Goal: Task Accomplishment & Management: Use online tool/utility

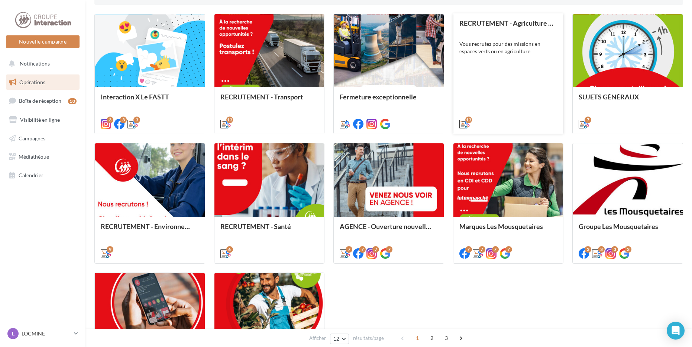
scroll to position [260, 0]
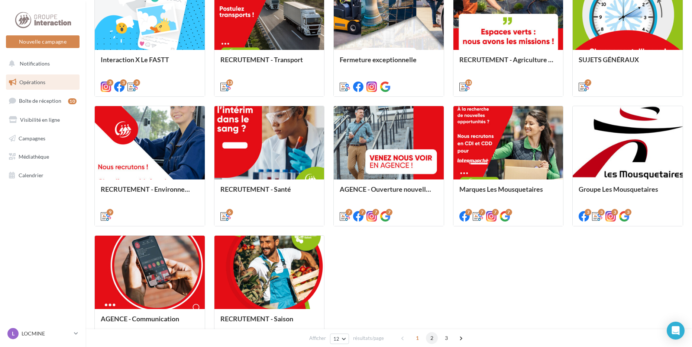
click at [434, 336] on span "2" at bounding box center [432, 338] width 12 height 12
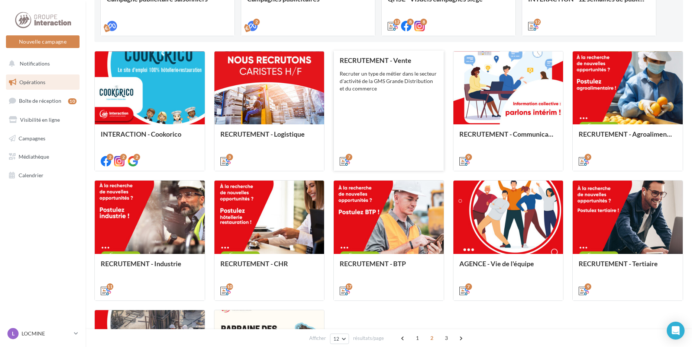
scroll to position [74, 0]
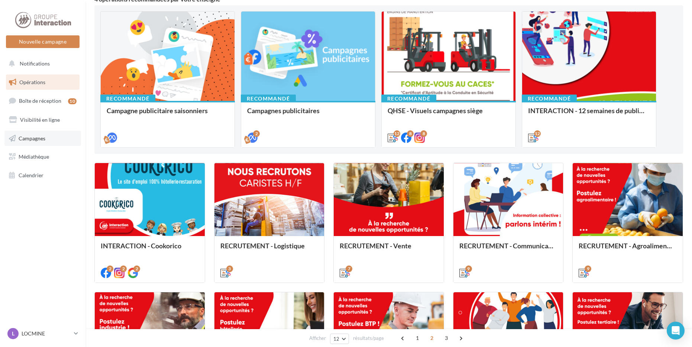
click at [52, 142] on link "Campagnes" at bounding box center [42, 139] width 77 height 16
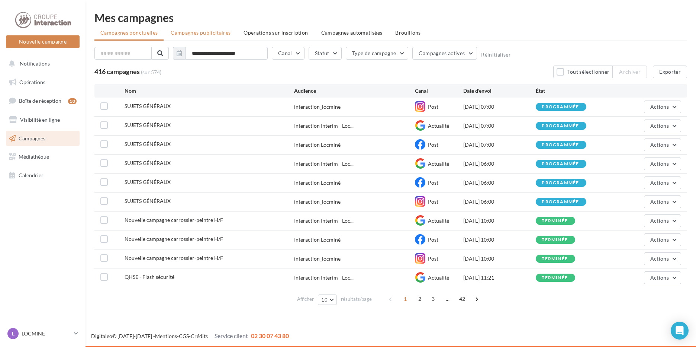
click at [199, 30] on span "Campagnes publicitaires" at bounding box center [201, 32] width 60 height 6
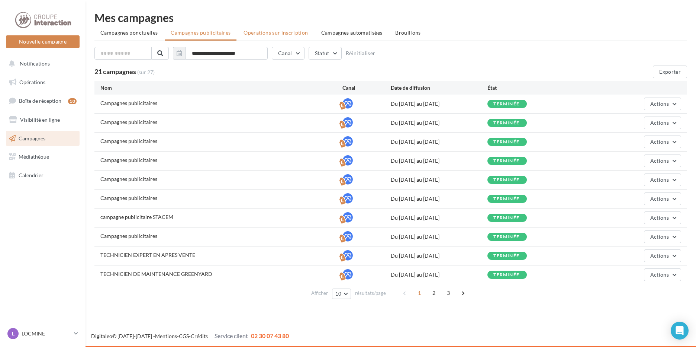
click at [253, 30] on span "Operations sur inscription" at bounding box center [276, 32] width 64 height 6
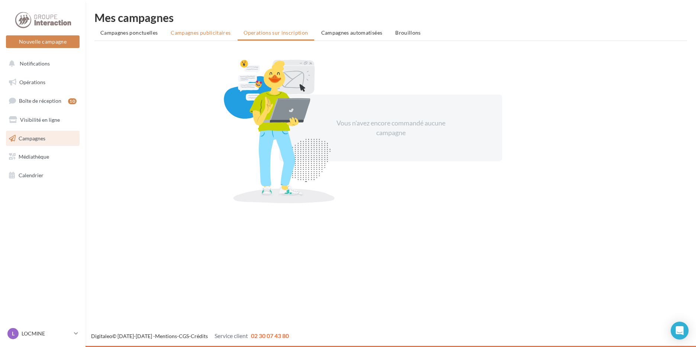
click at [221, 31] on span "Campagnes publicitaires" at bounding box center [201, 32] width 60 height 6
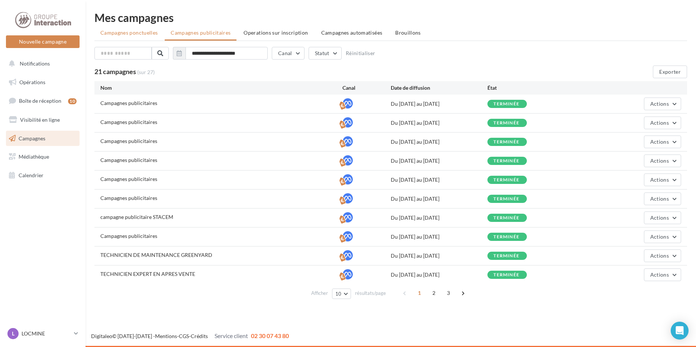
click at [155, 33] on span "Campagnes ponctuelles" at bounding box center [128, 32] width 57 height 6
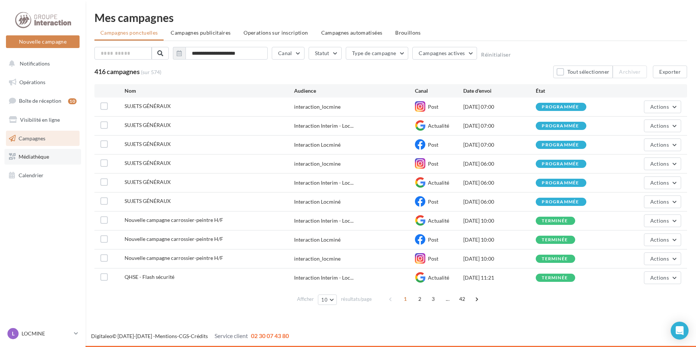
click at [23, 155] on span "Médiathèque" at bounding box center [34, 156] width 30 height 6
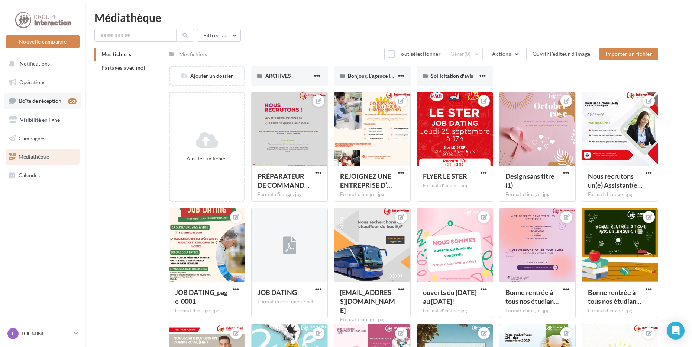
click at [58, 104] on span "Boîte de réception" at bounding box center [40, 100] width 42 height 6
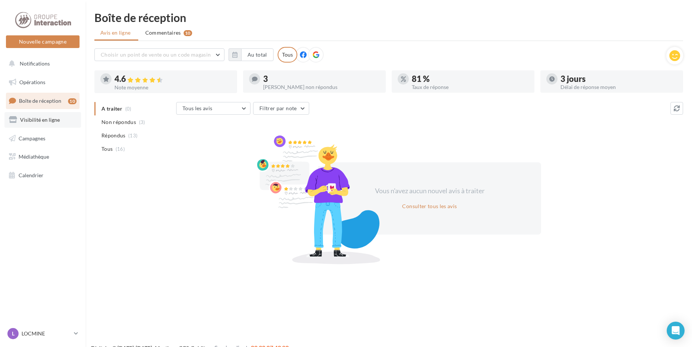
click at [52, 118] on span "Visibilité en ligne" at bounding box center [40, 119] width 40 height 6
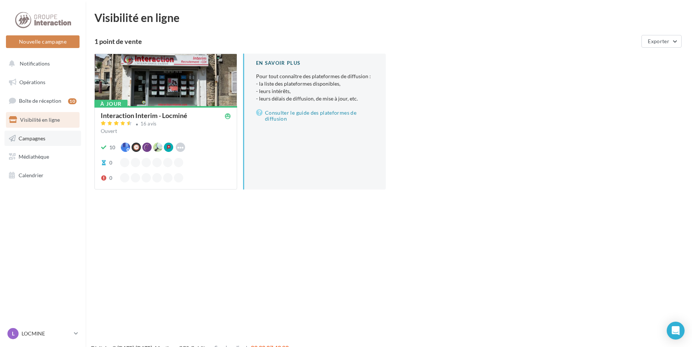
click at [47, 135] on link "Campagnes" at bounding box center [42, 139] width 77 height 16
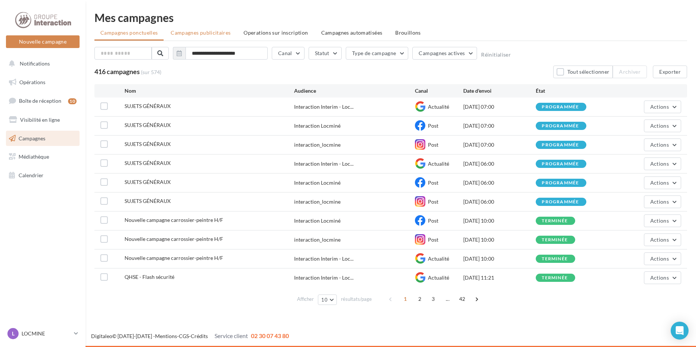
click at [212, 30] on span "Campagnes publicitaires" at bounding box center [201, 32] width 60 height 6
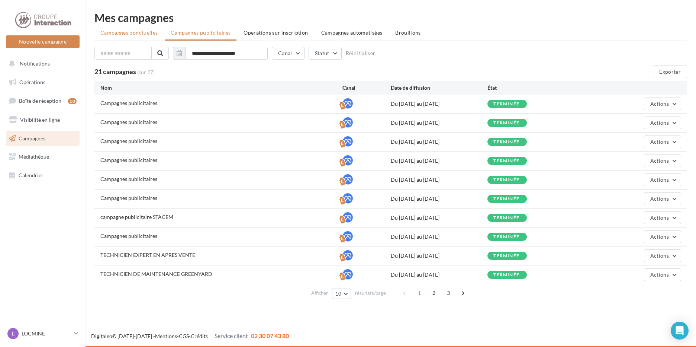
click at [154, 34] on span "Campagnes ponctuelles" at bounding box center [128, 32] width 57 height 6
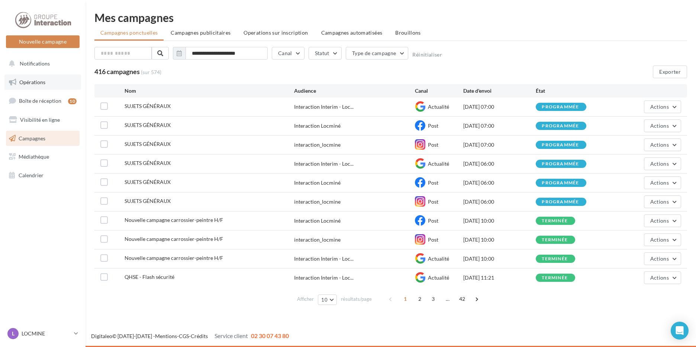
click at [40, 80] on span "Opérations" at bounding box center [32, 82] width 26 height 6
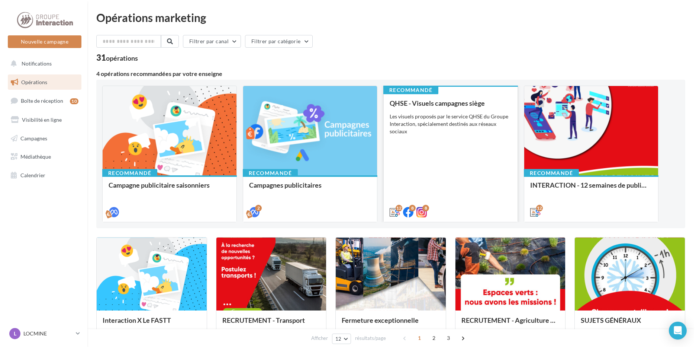
scroll to position [37, 0]
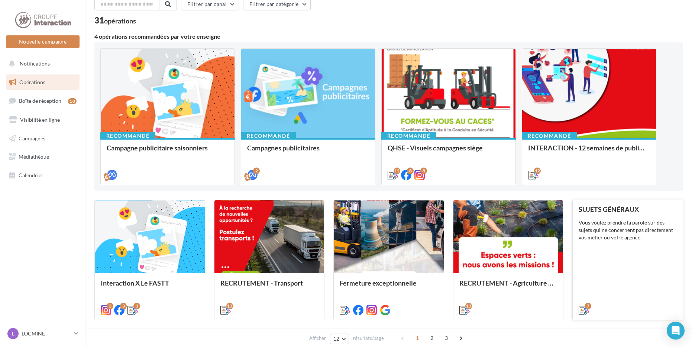
click at [618, 245] on div "SUJETS GÉNÉRAUX Vous voulez prendre la parole sur des sujets qui ne concernent …" at bounding box center [628, 259] width 98 height 108
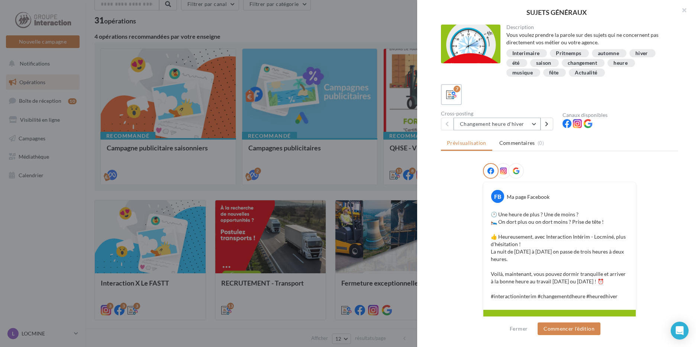
click at [525, 129] on button "Changement heure d'hiver" at bounding box center [497, 124] width 87 height 13
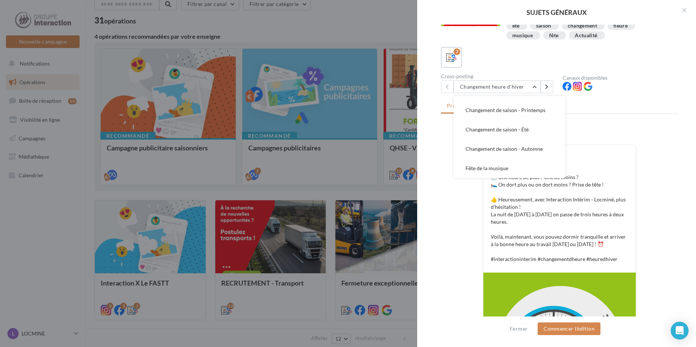
click at [654, 58] on div "7" at bounding box center [559, 57] width 237 height 21
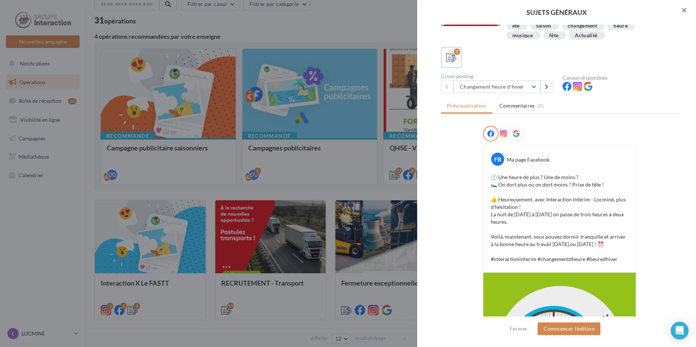
click at [683, 6] on button "button" at bounding box center [681, 11] width 30 height 22
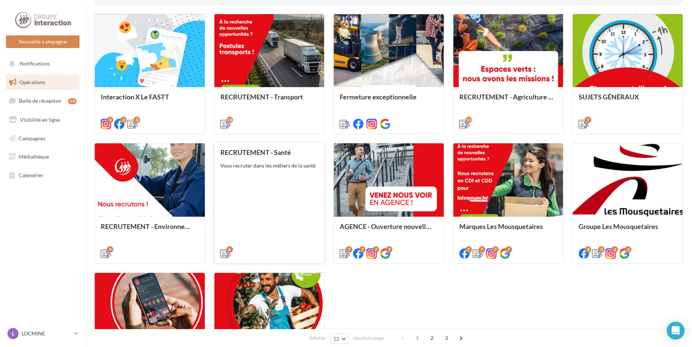
scroll to position [260, 0]
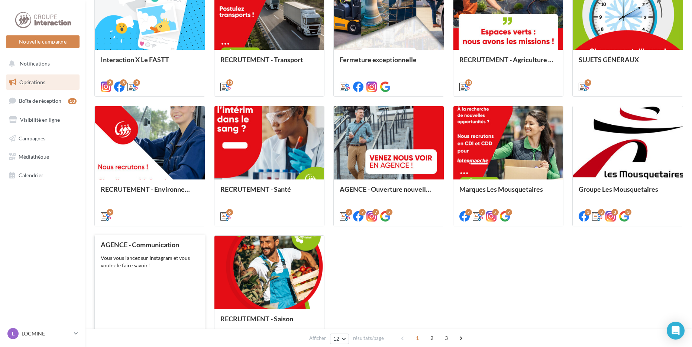
click at [168, 291] on div "AGENCE - Communication Vous vous lancez sur Instagram et vous voulez le faire s…" at bounding box center [150, 295] width 98 height 108
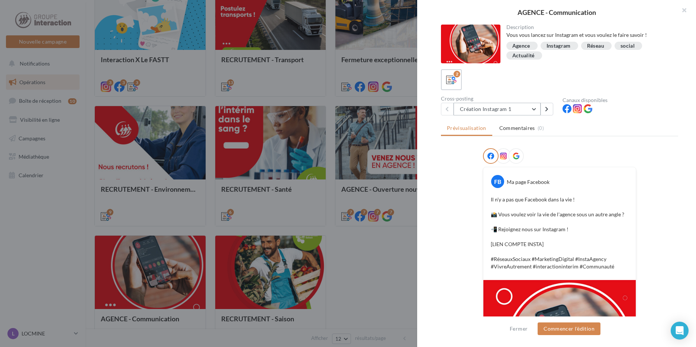
click at [530, 109] on button "Création Instagram 1" at bounding box center [497, 109] width 87 height 13
click at [665, 179] on div "FB Ma page Facebook Il n'y a pas que Facebook dans la vie ! 📸 Vous voulez voir …" at bounding box center [559, 295] width 237 height 294
click at [688, 10] on button "button" at bounding box center [681, 11] width 30 height 22
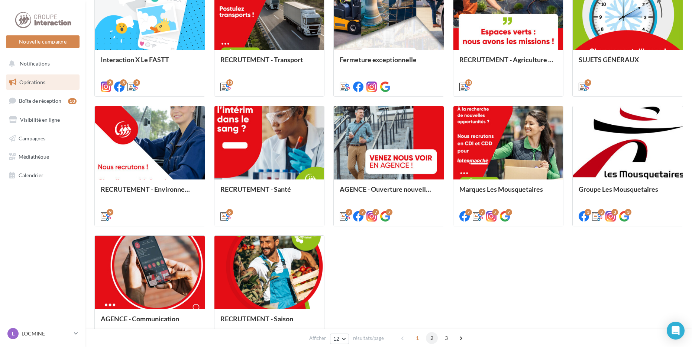
click at [435, 339] on span "2" at bounding box center [432, 338] width 12 height 12
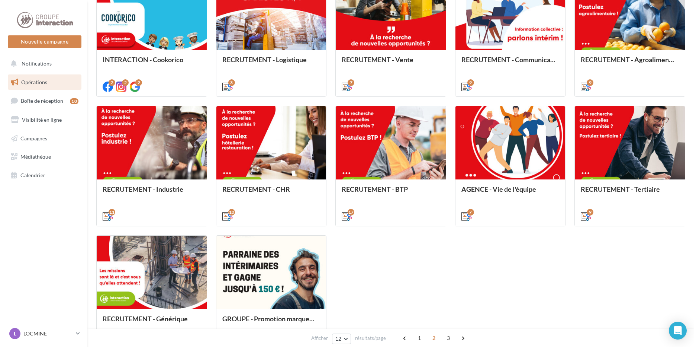
scroll to position [207, 0]
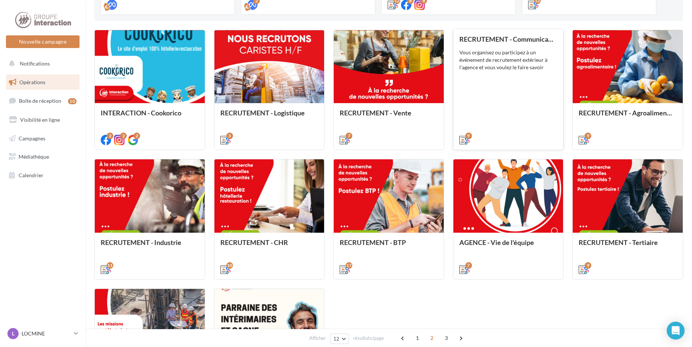
click at [556, 81] on div "RECRUTEMENT - Communication externe Vous organisez ou participez à un événement…" at bounding box center [509, 89] width 98 height 108
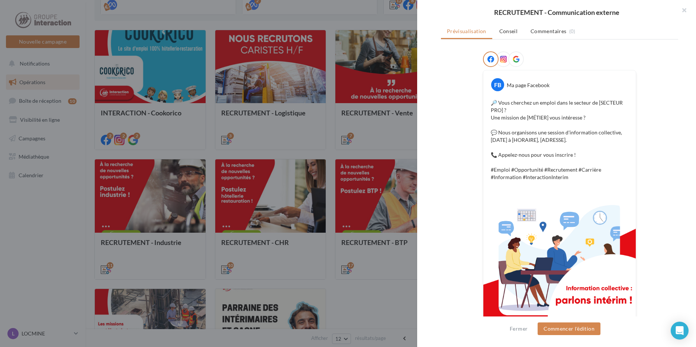
scroll to position [37, 0]
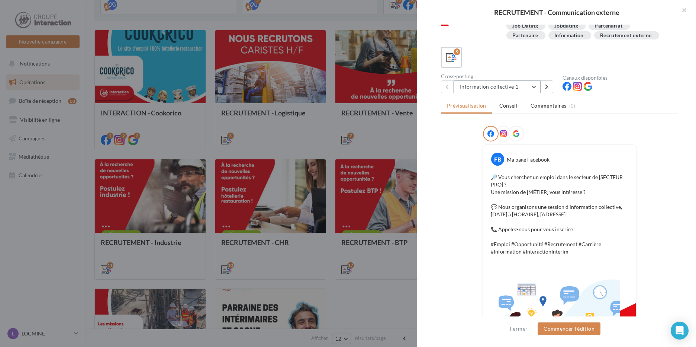
click at [530, 85] on button "Information collective 1" at bounding box center [497, 86] width 87 height 13
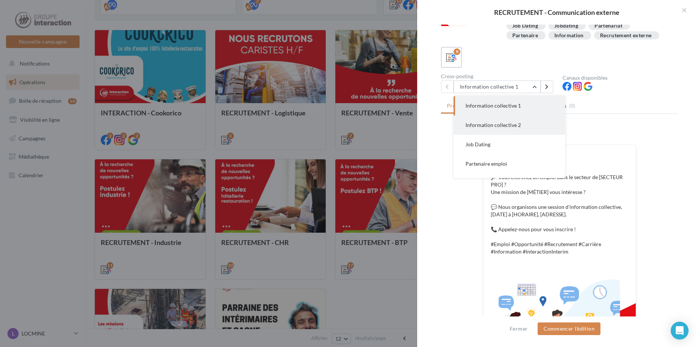
click at [501, 125] on span "Information collective 2" at bounding box center [493, 125] width 55 height 6
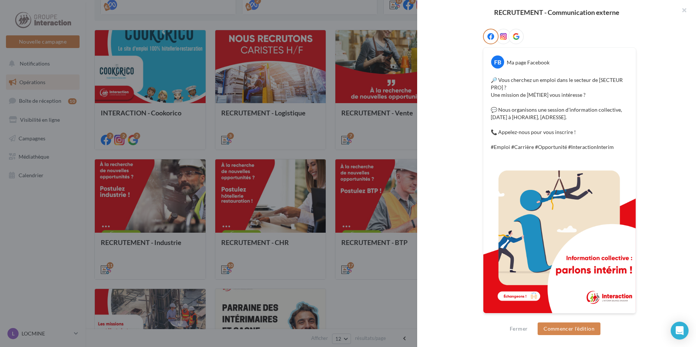
scroll to position [23, 0]
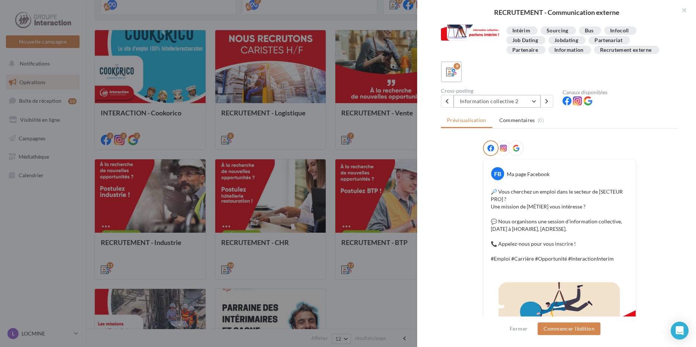
click at [522, 100] on button "Information collective 2" at bounding box center [497, 101] width 87 height 13
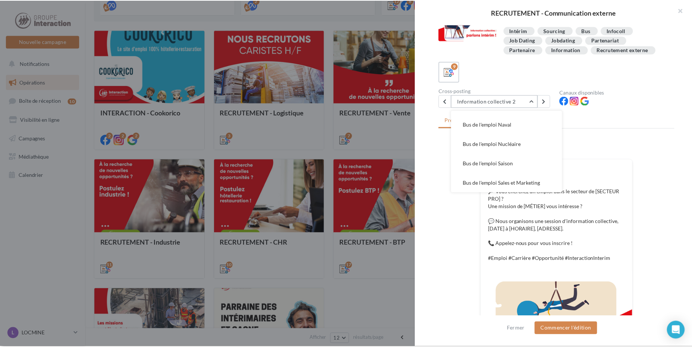
scroll to position [134, 0]
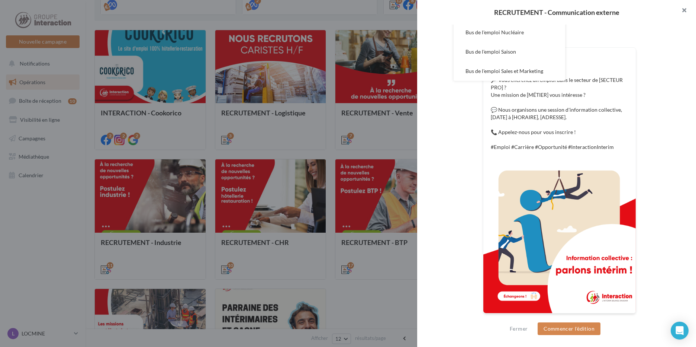
click at [684, 8] on button "button" at bounding box center [681, 11] width 30 height 22
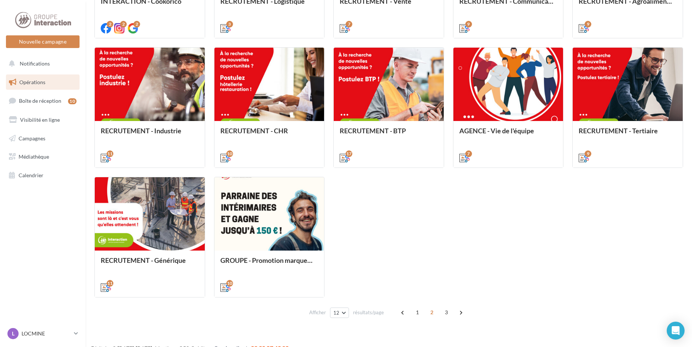
scroll to position [331, 0]
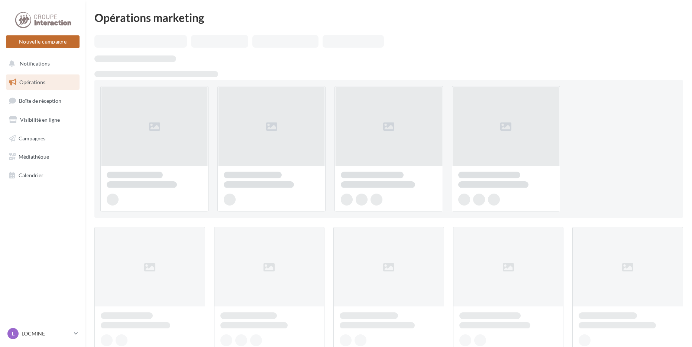
scroll to position [307, 0]
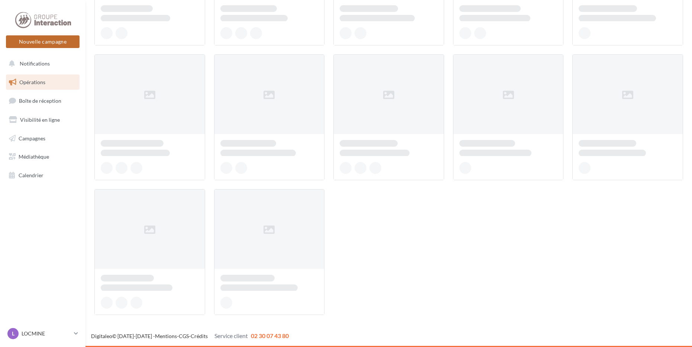
click at [51, 44] on button "Nouvelle campagne" at bounding box center [43, 41] width 74 height 13
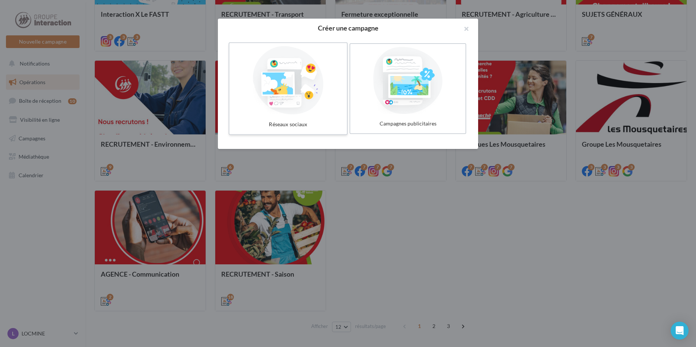
click at [295, 88] on div at bounding box center [288, 80] width 112 height 68
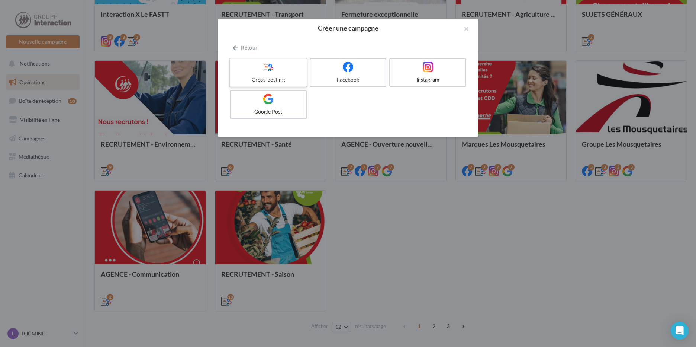
click at [285, 74] on label "Cross-posting" at bounding box center [268, 73] width 78 height 30
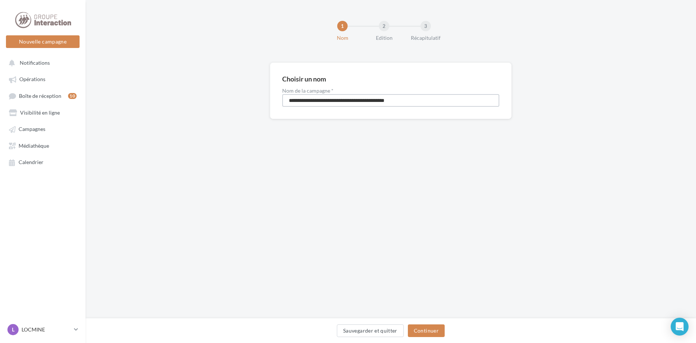
click at [382, 101] on input "**********" at bounding box center [390, 100] width 217 height 13
drag, startPoint x: 422, startPoint y: 98, endPoint x: 188, endPoint y: 132, distance: 237.0
click at [188, 132] on div "**********" at bounding box center [391, 102] width 611 height 80
type input "**********"
click at [435, 335] on button "Continuer" at bounding box center [426, 330] width 37 height 13
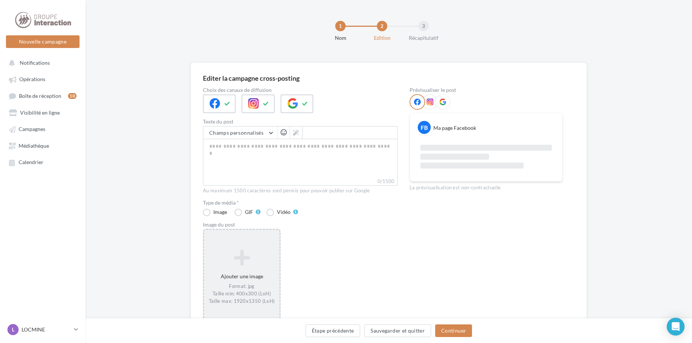
click at [210, 270] on div "Ajouter une image Format: jpg Taille min: 400x300 (LxH) Taille max: 1920x1350 (…" at bounding box center [241, 277] width 75 height 62
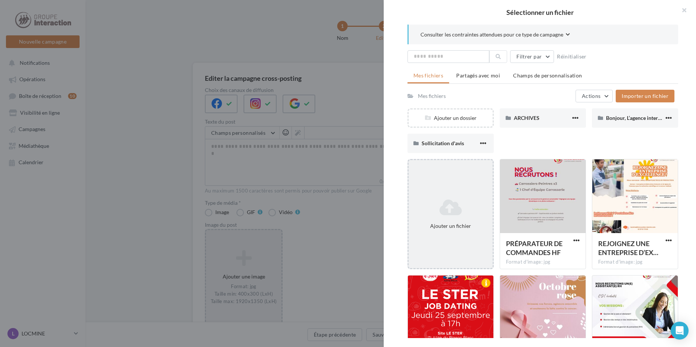
click at [449, 212] on icon at bounding box center [451, 207] width 78 height 18
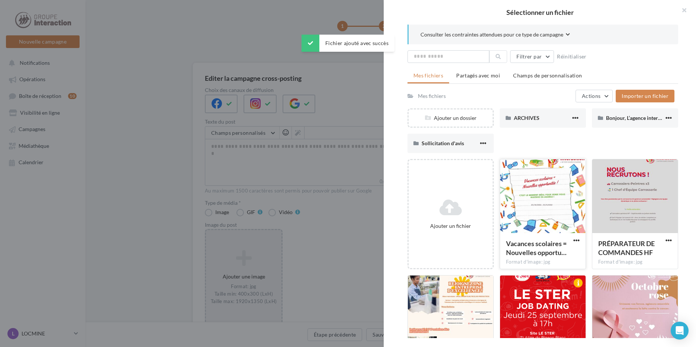
click at [560, 213] on div at bounding box center [543, 196] width 86 height 74
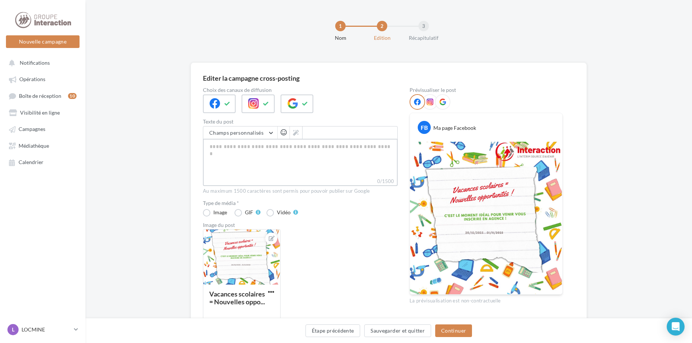
click at [251, 140] on textarea "0/1500" at bounding box center [300, 158] width 195 height 39
paste textarea "**********"
type textarea "**********"
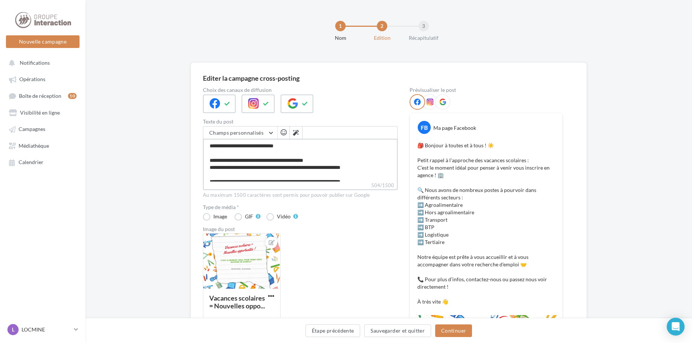
type textarea "**********"
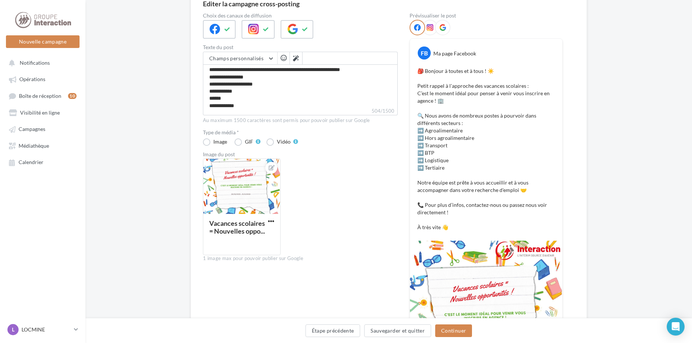
scroll to position [74, 0]
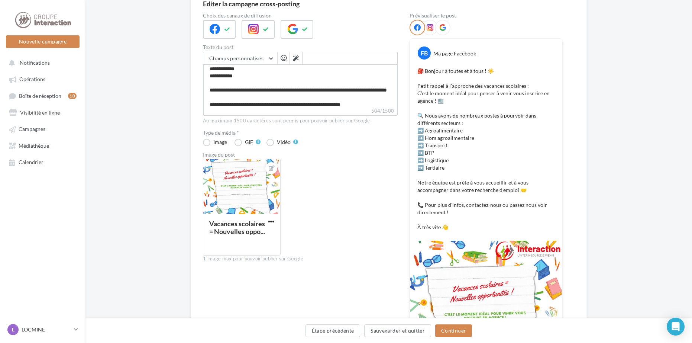
click at [253, 95] on textarea "**********" at bounding box center [300, 85] width 195 height 43
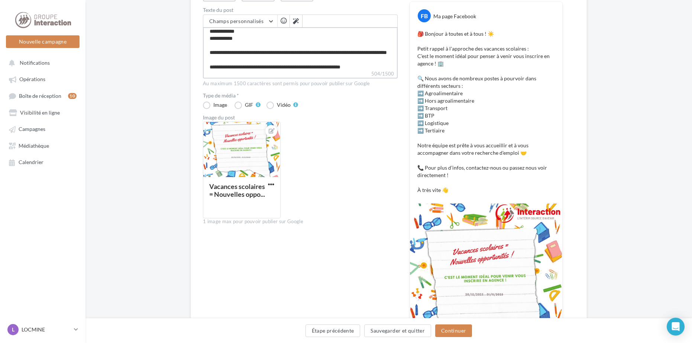
scroll to position [186, 0]
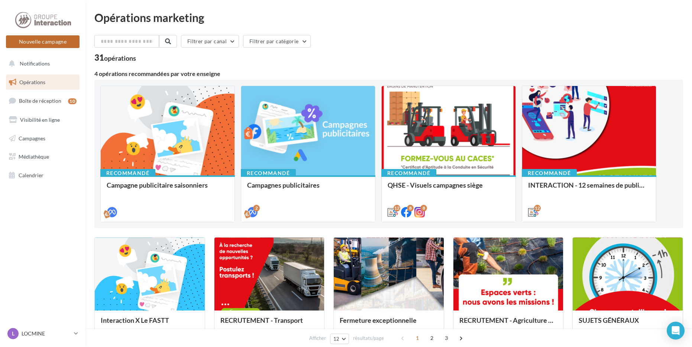
click at [56, 40] on button "Nouvelle campagne" at bounding box center [43, 41] width 74 height 13
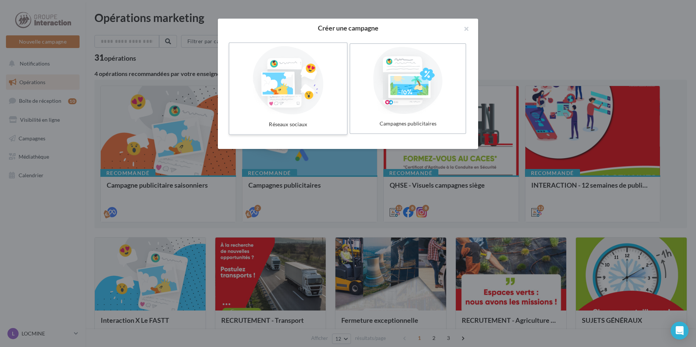
click at [304, 124] on div "Réseaux sociaux" at bounding box center [288, 125] width 112 height 14
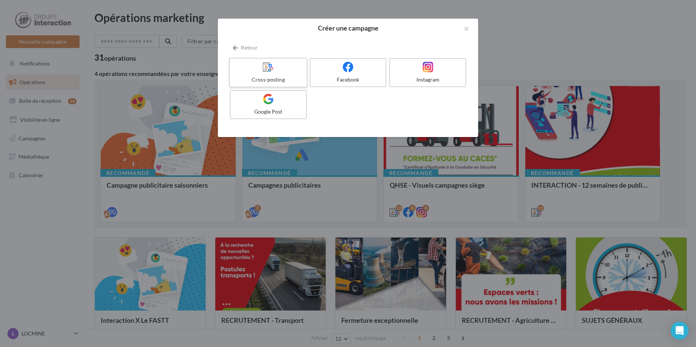
click at [265, 70] on icon at bounding box center [268, 66] width 11 height 11
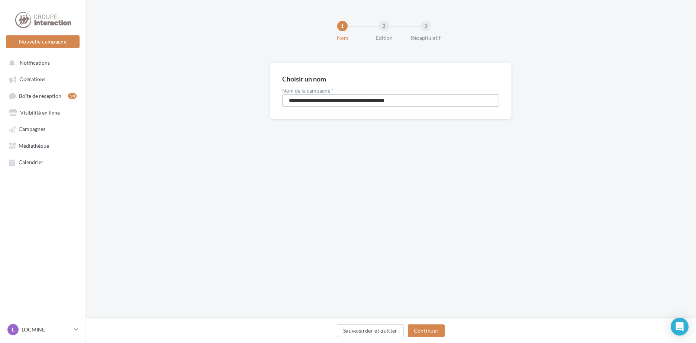
click at [386, 97] on input "**********" at bounding box center [390, 100] width 217 height 13
drag, startPoint x: 448, startPoint y: 103, endPoint x: 244, endPoint y: 100, distance: 204.2
click at [244, 100] on div "**********" at bounding box center [391, 102] width 611 height 80
type input "**********"
click at [431, 321] on div "Sauvegarder et quitter Continuer" at bounding box center [391, 330] width 611 height 25
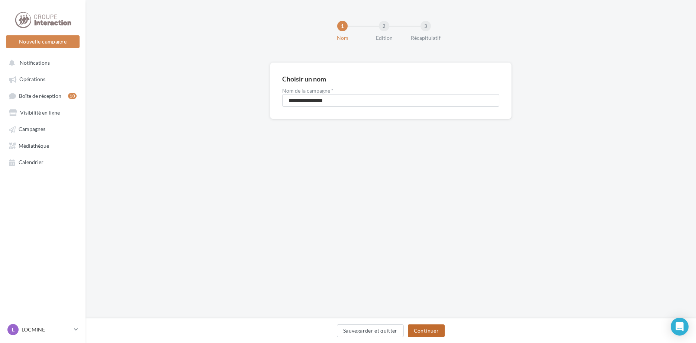
click at [417, 335] on button "Continuer" at bounding box center [426, 330] width 37 height 13
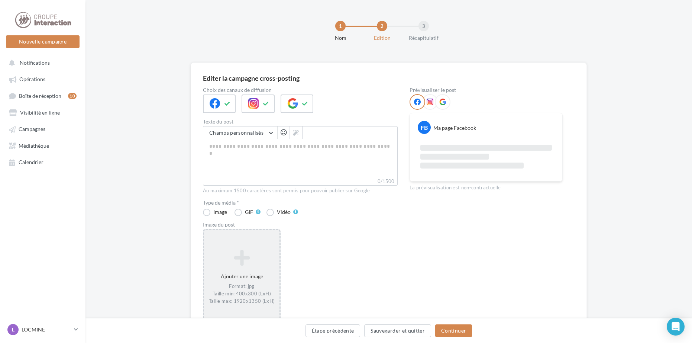
click at [264, 237] on div "Ajouter une image Format: jpg Taille min: 400x300 (LxH) Taille max: 1920x1350 (…" at bounding box center [242, 277] width 78 height 97
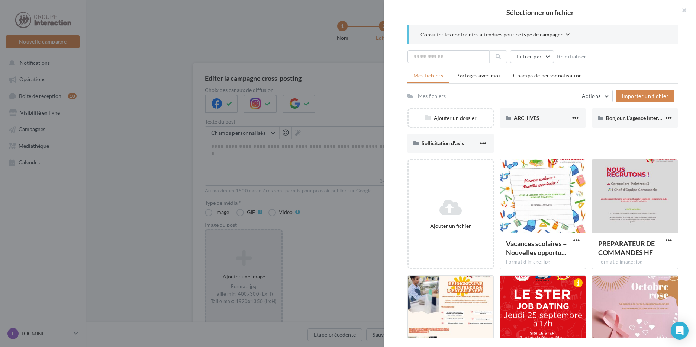
click at [447, 162] on div "Ajouter un fichier" at bounding box center [451, 214] width 86 height 110
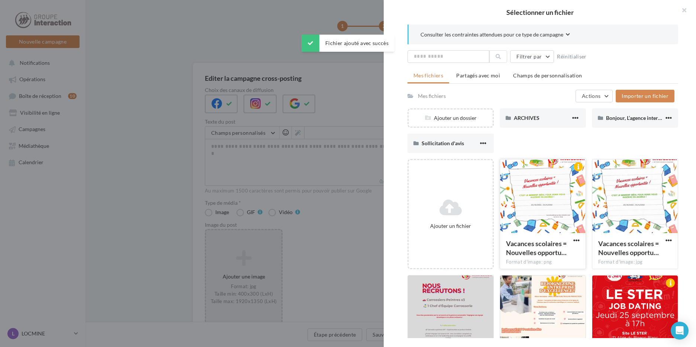
click at [549, 204] on div at bounding box center [543, 196] width 86 height 74
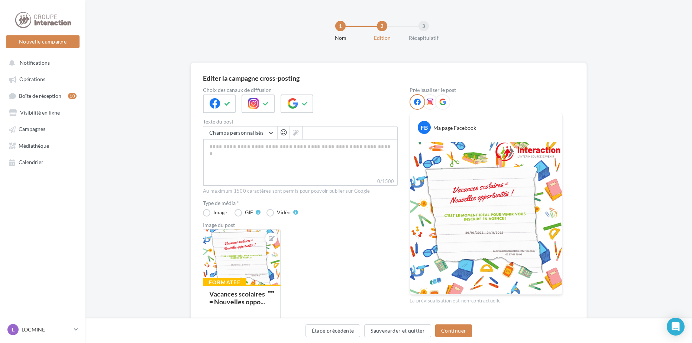
click at [232, 147] on textarea "0/1500" at bounding box center [300, 158] width 195 height 39
paste textarea "**********"
type textarea "**********"
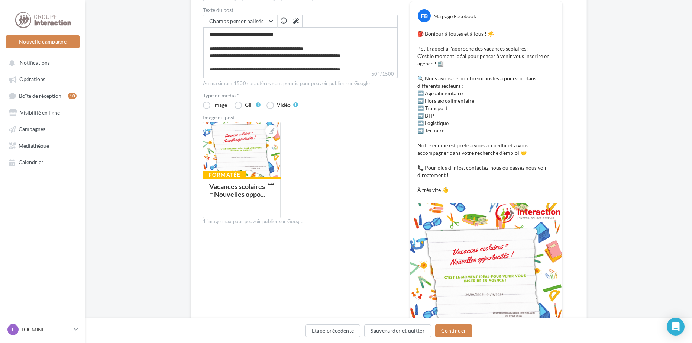
scroll to position [149, 0]
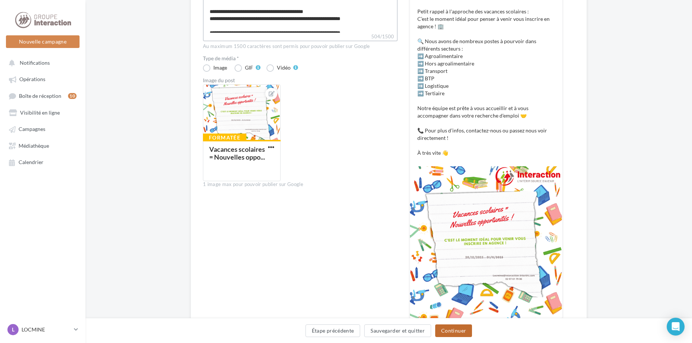
type textarea "**********"
click at [461, 332] on button "Continuer" at bounding box center [453, 330] width 37 height 13
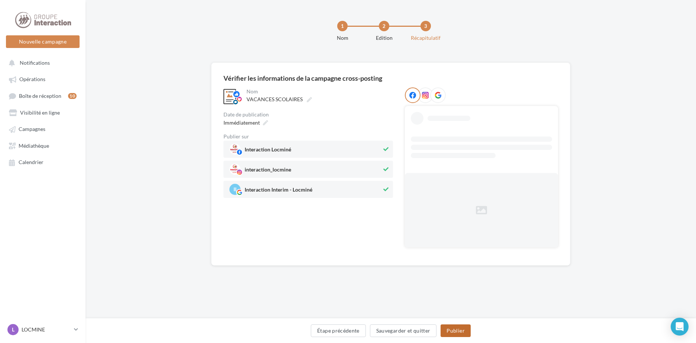
click at [455, 333] on button "Publier" at bounding box center [456, 330] width 30 height 13
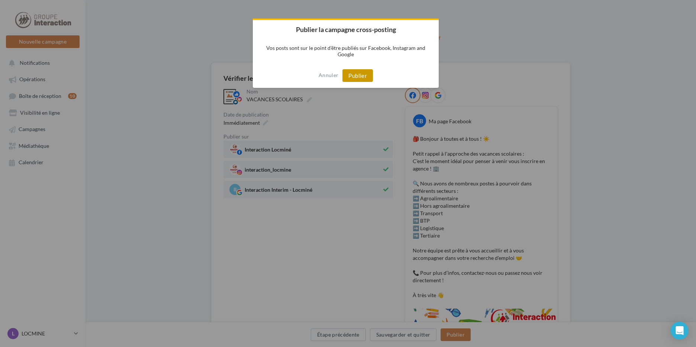
click at [355, 78] on button "Publier" at bounding box center [358, 75] width 30 height 13
